Goal: Information Seeking & Learning: Find specific page/section

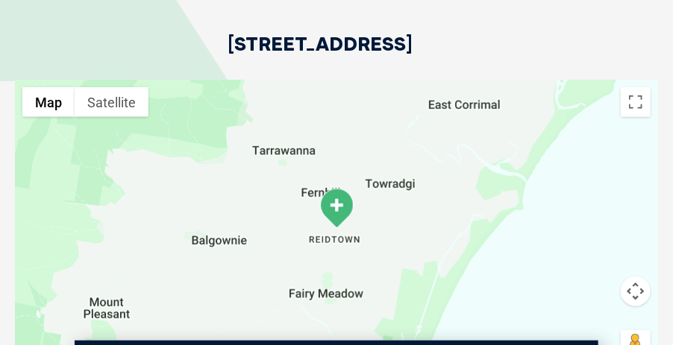
scroll to position [3723, 0]
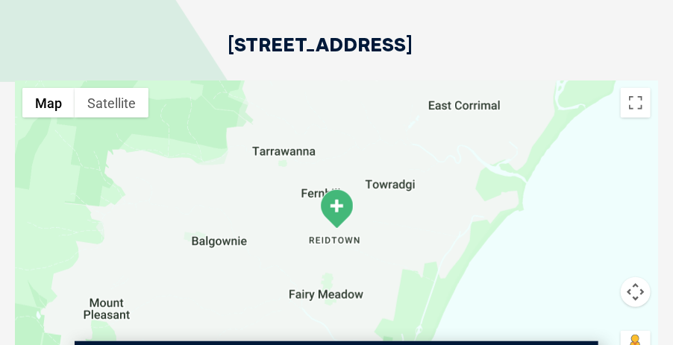
click at [339, 189] on img at bounding box center [336, 209] width 37 height 41
click at [366, 172] on div at bounding box center [336, 230] width 643 height 298
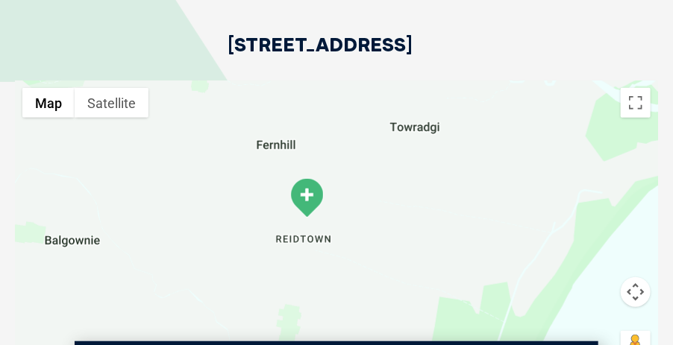
click at [366, 172] on div at bounding box center [336, 230] width 643 height 298
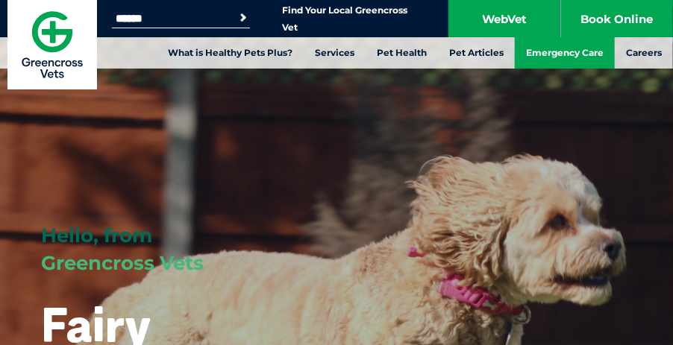
click at [586, 50] on link "Emergency Care" at bounding box center [565, 52] width 100 height 31
